Goal: Information Seeking & Learning: Learn about a topic

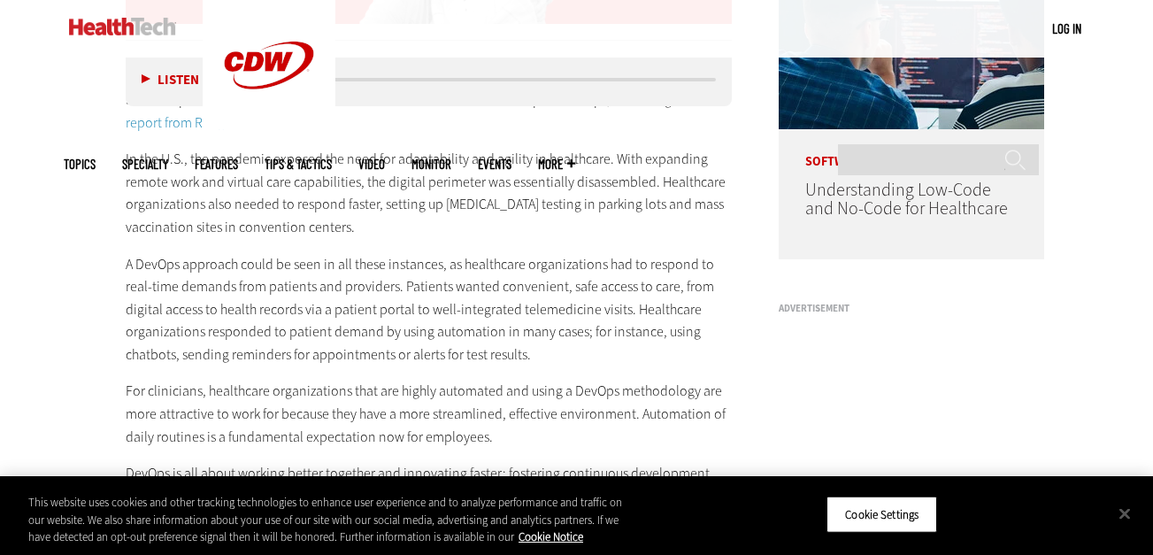
scroll to position [1428, 0]
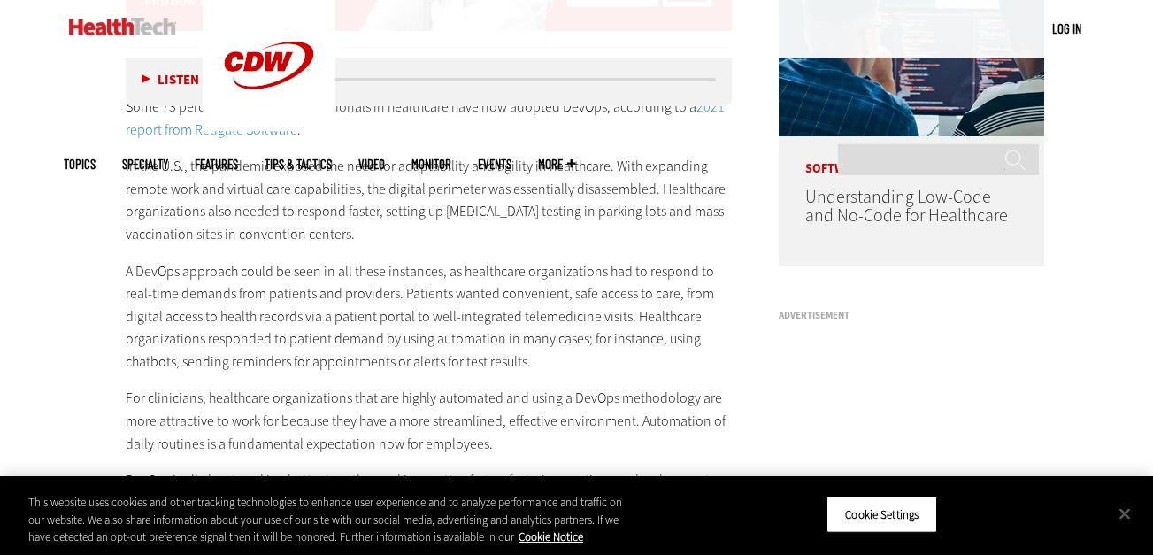
drag, startPoint x: 119, startPoint y: 242, endPoint x: 536, endPoint y: 348, distance: 430.7
click at [536, 348] on article "[DATE] Twitter Facebook LinkedIn Reddit Flipboard Email Management The Pandemic…" at bounding box center [411, 544] width 642 height 2691
copy p "A DevOps approach could be seen in all these instances, as healthcare organizat…"
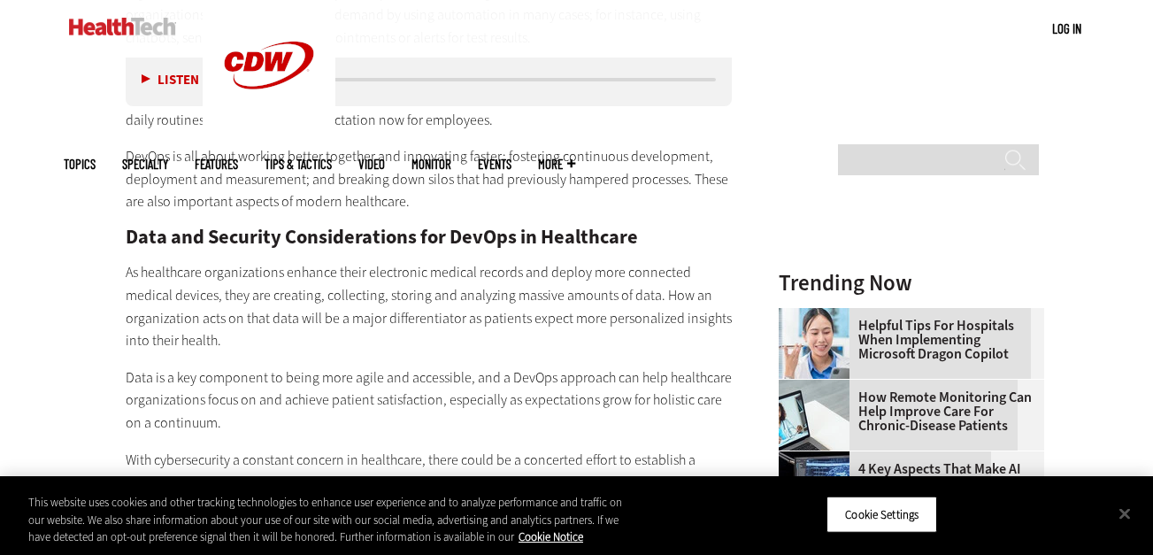
scroll to position [1759, 0]
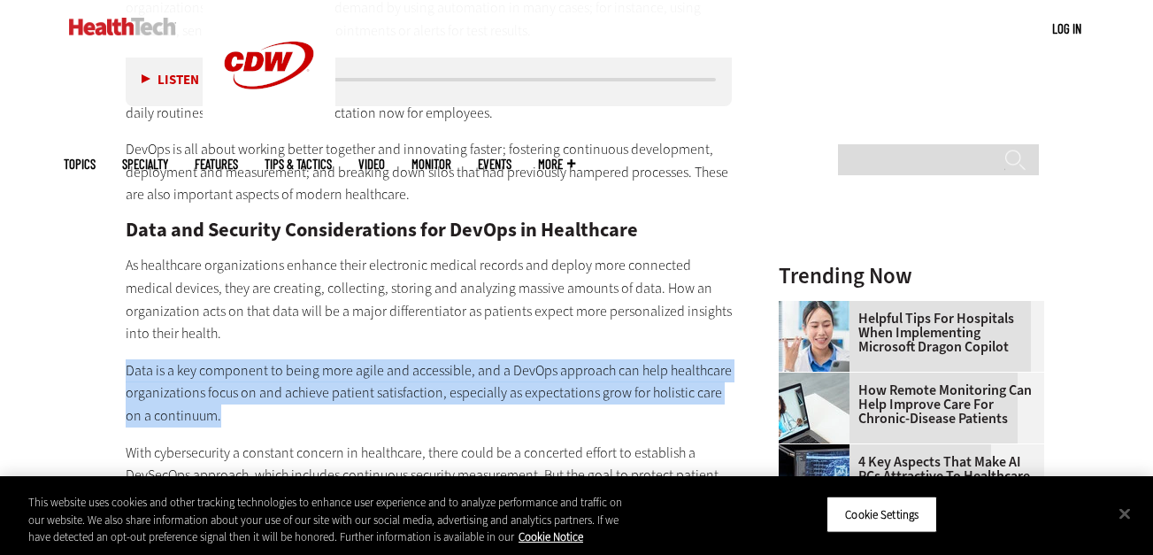
drag, startPoint x: 118, startPoint y: 342, endPoint x: 246, endPoint y: 395, distance: 138.8
click at [246, 395] on article "[DATE] Twitter Facebook LinkedIn Reddit Flipboard Email Management The Pandemic…" at bounding box center [411, 213] width 642 height 2691
copy p "Data is a key component to being more agile and accessible, and a DevOps approa…"
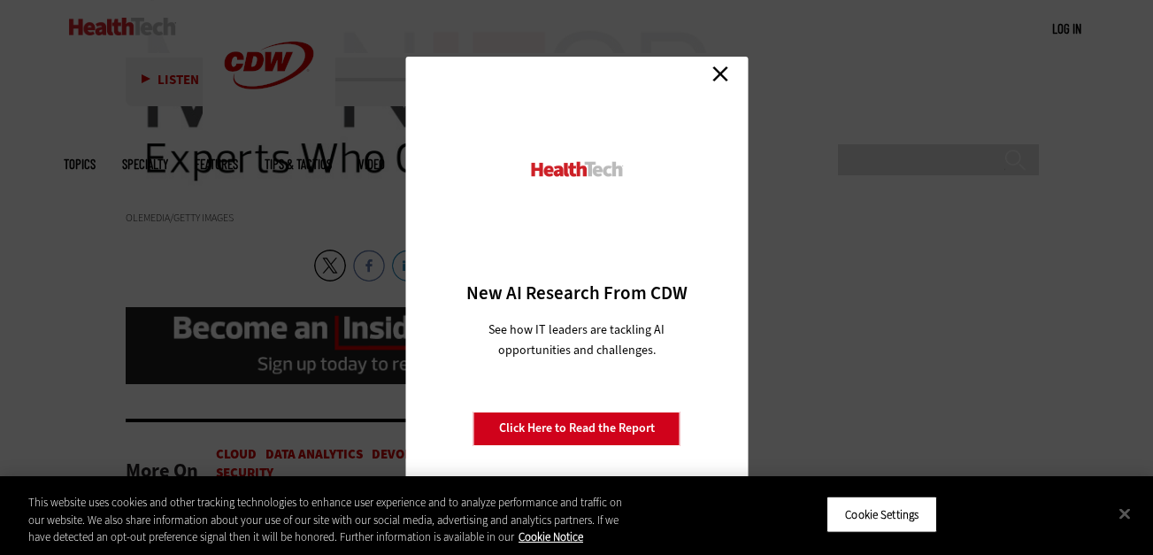
scroll to position [2443, 0]
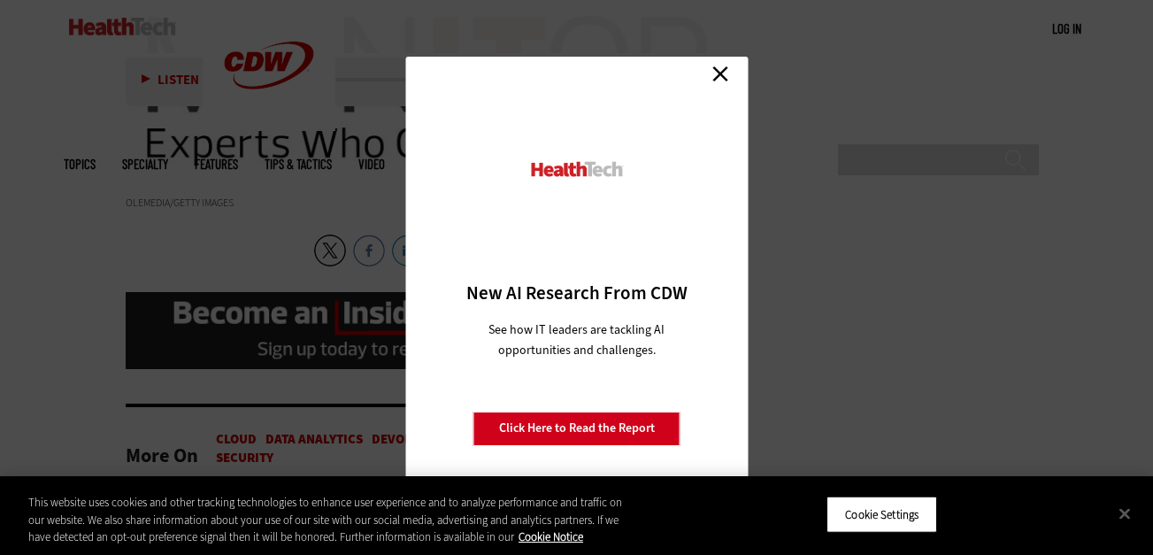
click at [727, 73] on link "Close" at bounding box center [720, 74] width 27 height 27
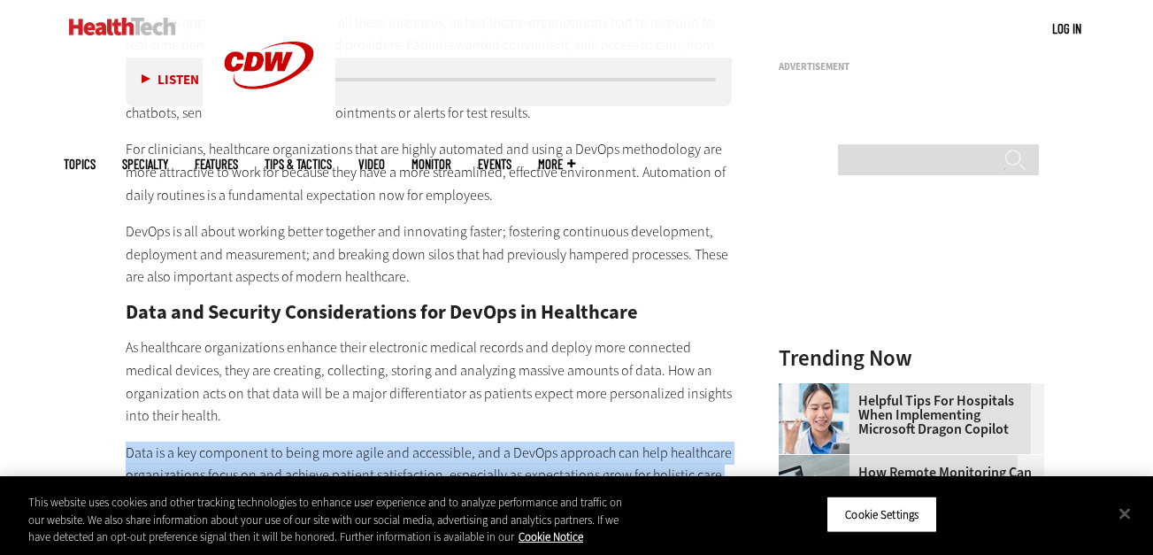
scroll to position [1641, 0]
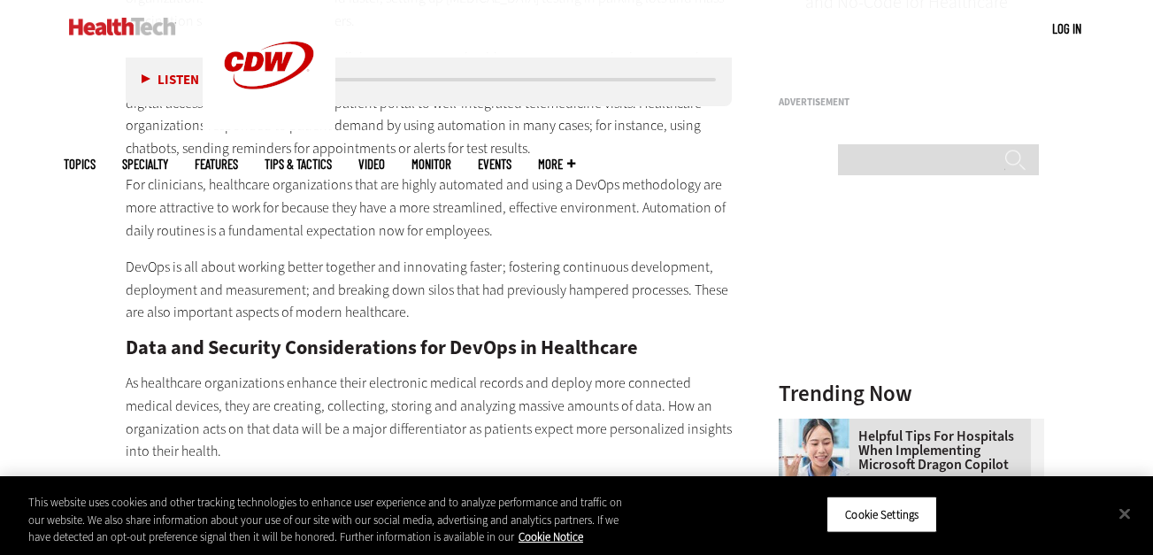
click at [123, 230] on article "[DATE] Twitter Facebook LinkedIn Reddit Flipboard Email Management The Pandemic…" at bounding box center [411, 331] width 642 height 2691
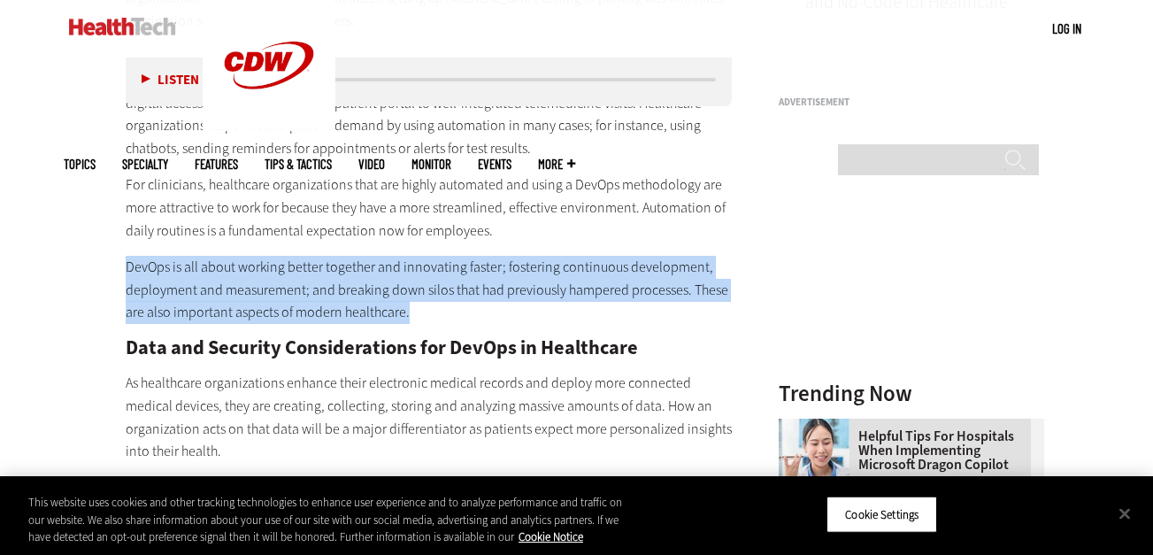
drag, startPoint x: 123, startPoint y: 230, endPoint x: 433, endPoint y: 296, distance: 316.7
click at [433, 296] on article "[DATE] Twitter Facebook LinkedIn Reddit Flipboard Email Management The Pandemic…" at bounding box center [411, 331] width 642 height 2691
copy p "DevOps is all about working better together and innovating faster; fostering co…"
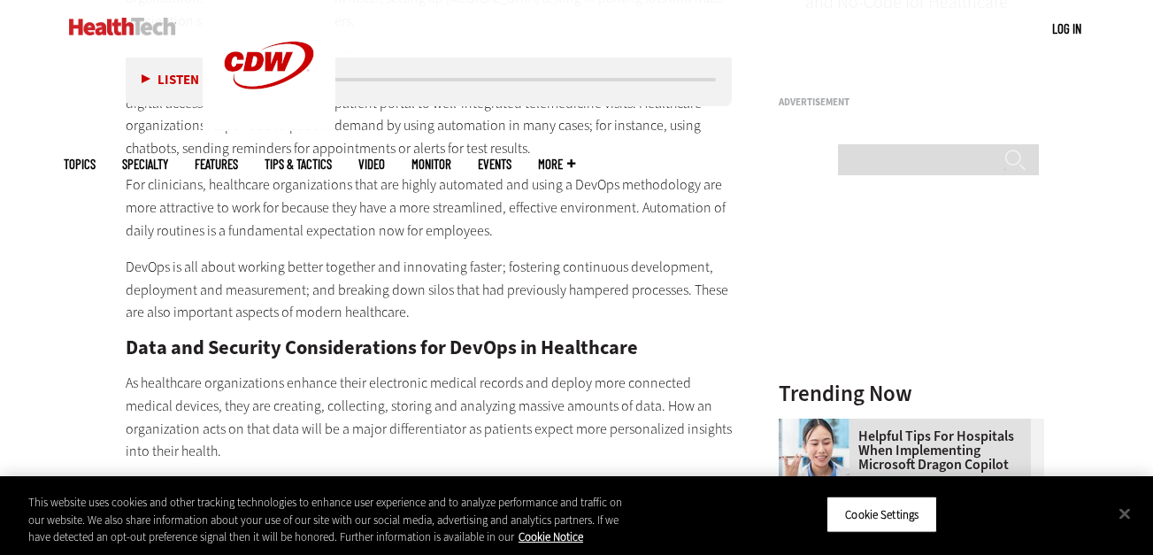
click at [1124, 87] on div "Become an Insider Sign up [DATE] to receive premium content! Sign Up MENU Log i…" at bounding box center [576, 292] width 1153 height 3866
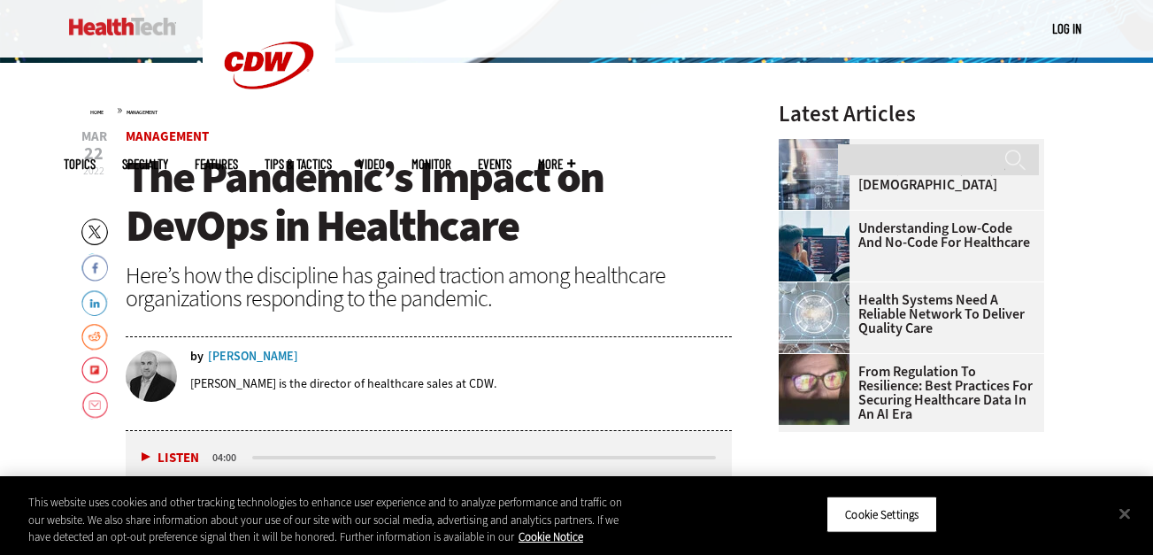
scroll to position [518, 0]
